Goal: Find specific page/section: Find specific page/section

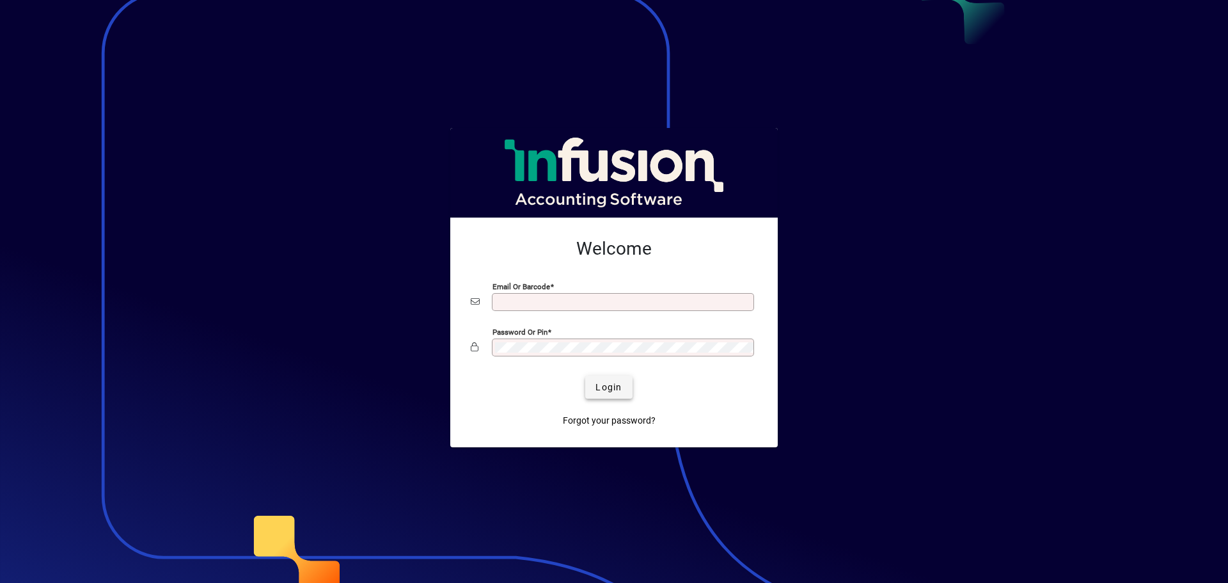
type input "**********"
click at [609, 378] on span "submit" at bounding box center [608, 387] width 47 height 31
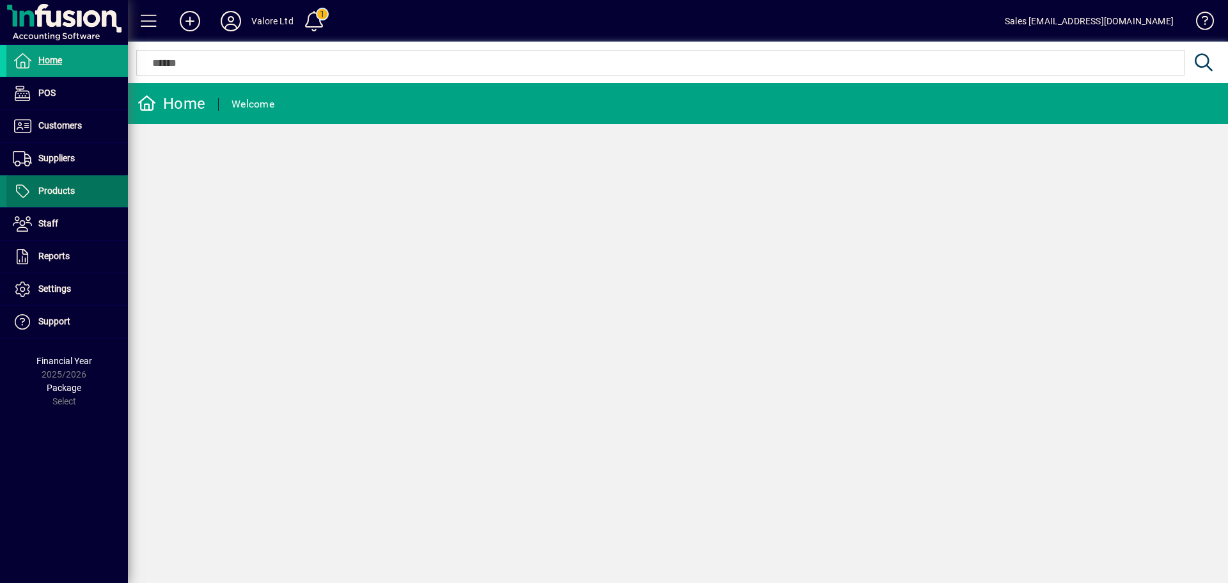
click at [80, 193] on span at bounding box center [67, 191] width 122 height 31
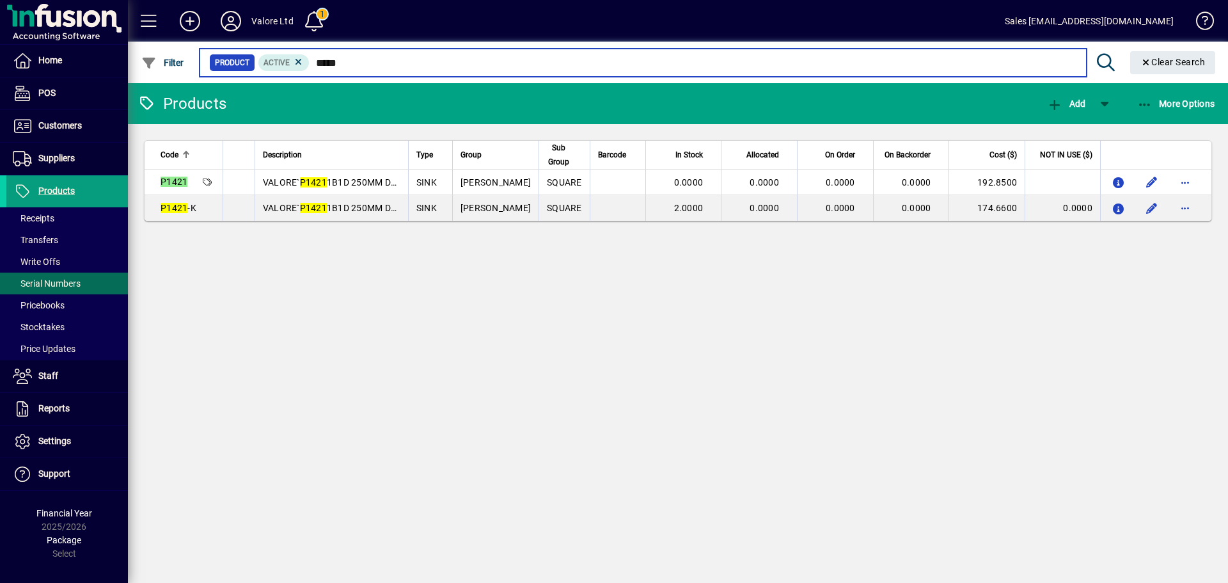
type input "*****"
